Goal: Book appointment/travel/reservation

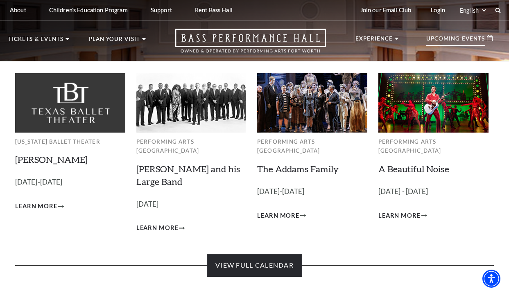
click at [252, 260] on link "View Full Calendar" at bounding box center [254, 265] width 95 height 23
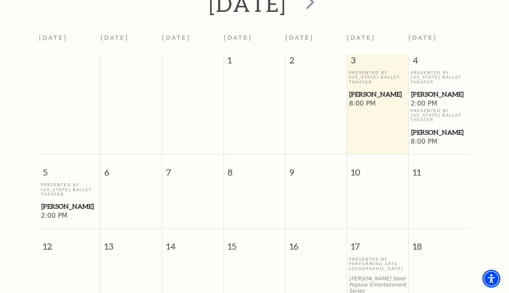
scroll to position [233, 0]
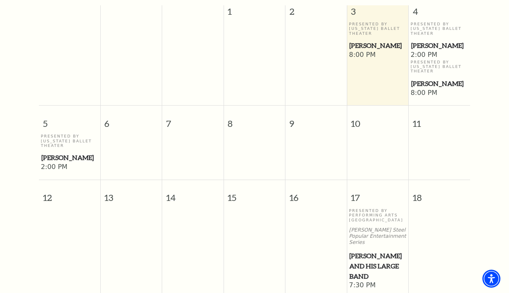
click at [364, 42] on span "[PERSON_NAME]" at bounding box center [378, 46] width 57 height 10
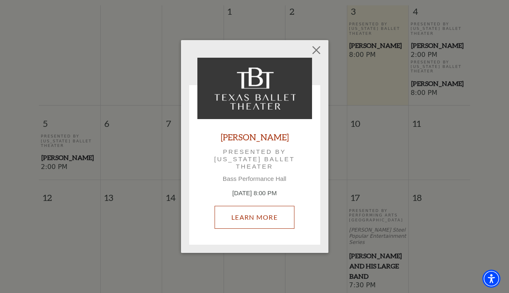
click at [282, 220] on link "Learn More" at bounding box center [255, 217] width 80 height 23
